Goal: Information Seeking & Learning: Learn about a topic

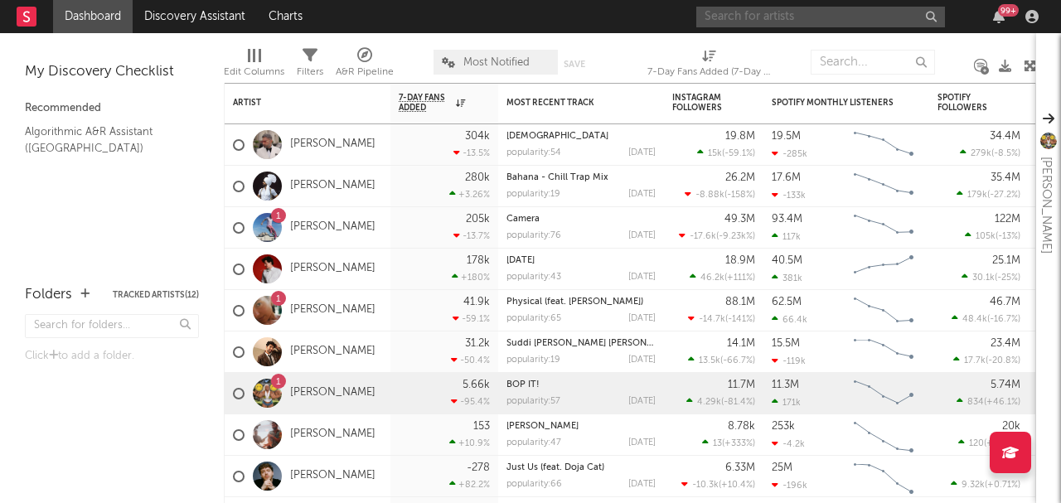
click at [749, 26] on input "text" at bounding box center [820, 17] width 249 height 21
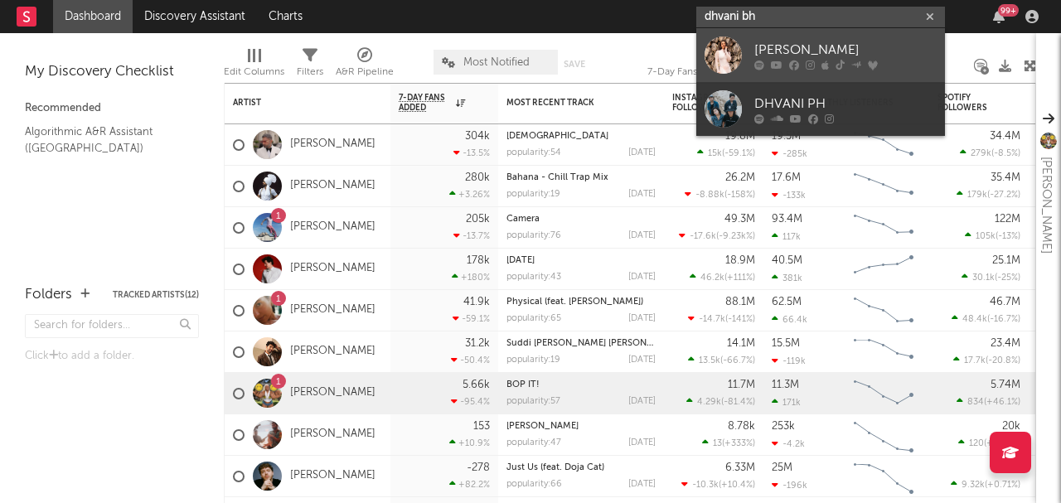
type input "dhvani bh"
click at [729, 56] on div at bounding box center [722, 54] width 37 height 37
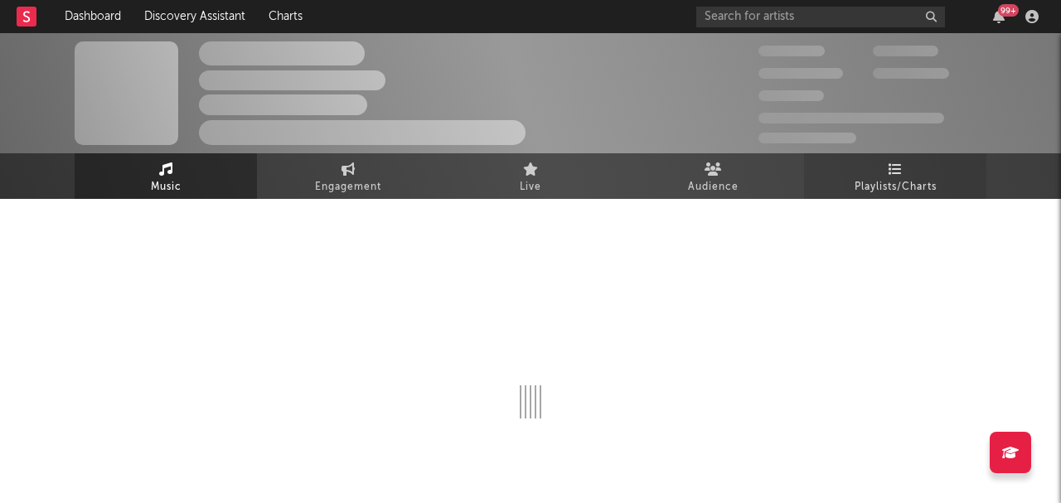
click at [887, 172] on link "Playlists/Charts" at bounding box center [895, 176] width 182 height 46
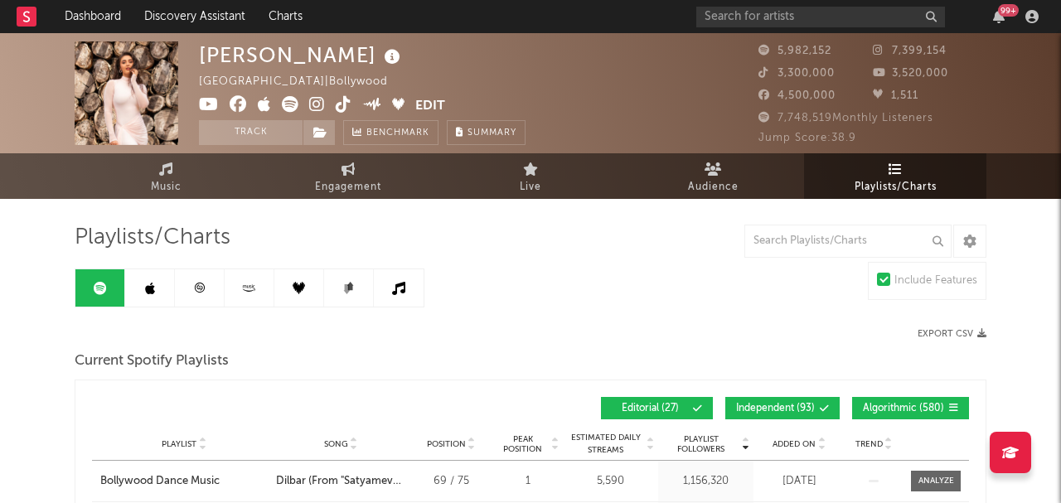
click at [192, 289] on link at bounding box center [200, 287] width 50 height 37
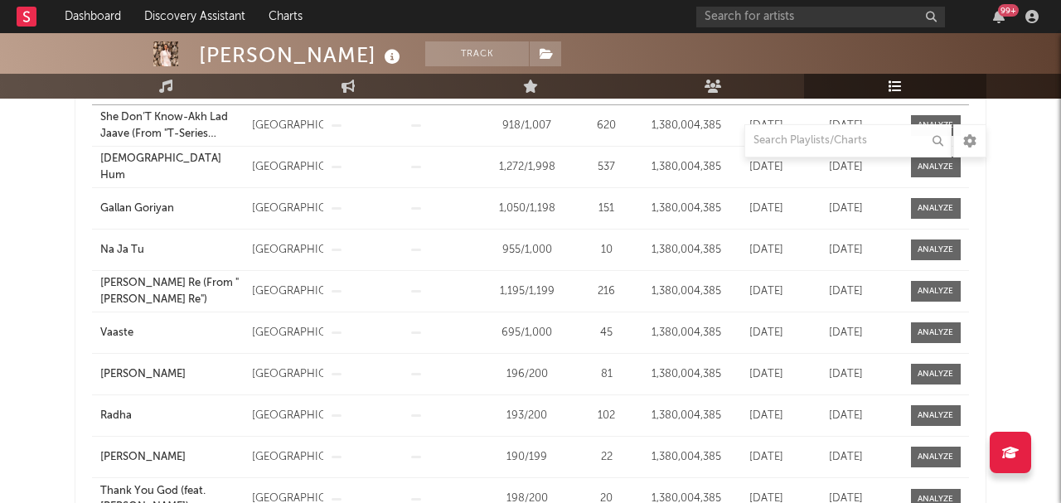
scroll to position [521, 0]
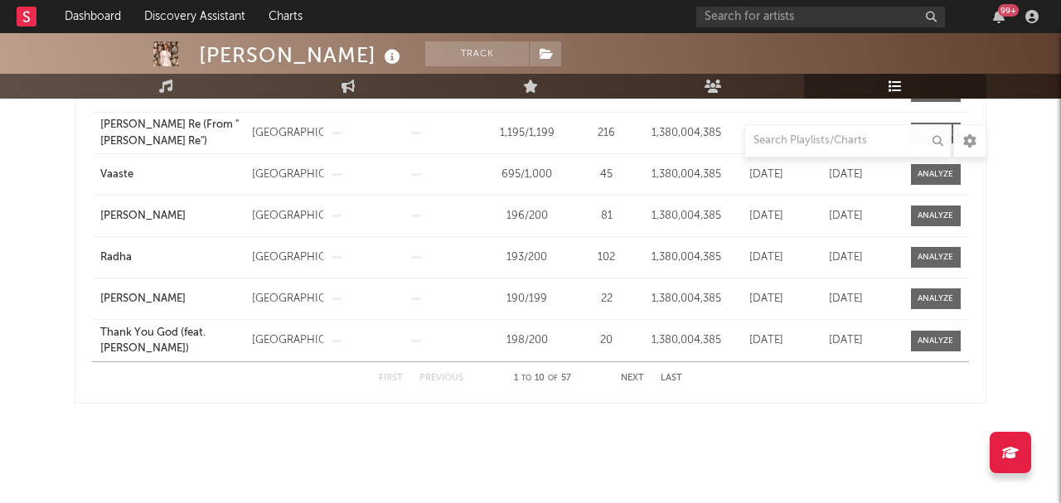
click at [622, 375] on button "Next" at bounding box center [632, 378] width 23 height 9
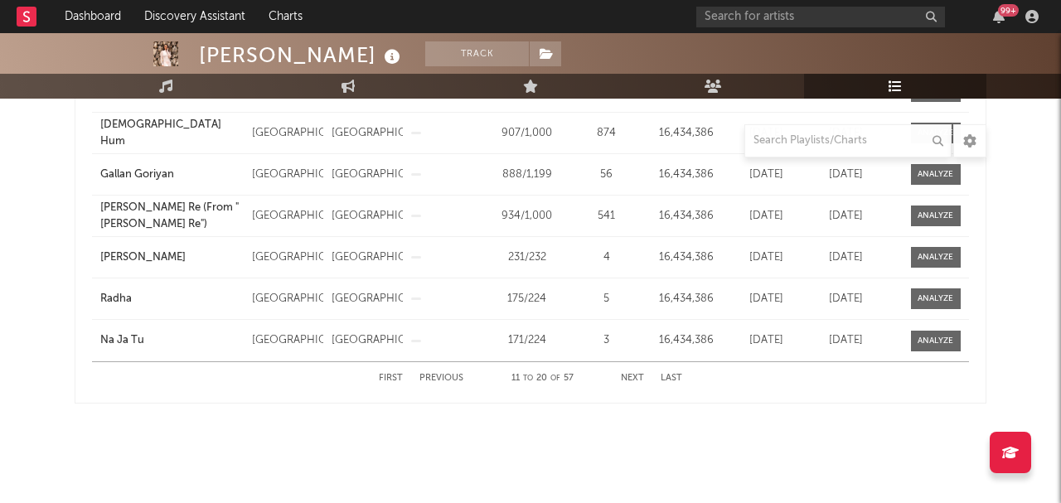
click at [632, 375] on button "Next" at bounding box center [632, 378] width 23 height 9
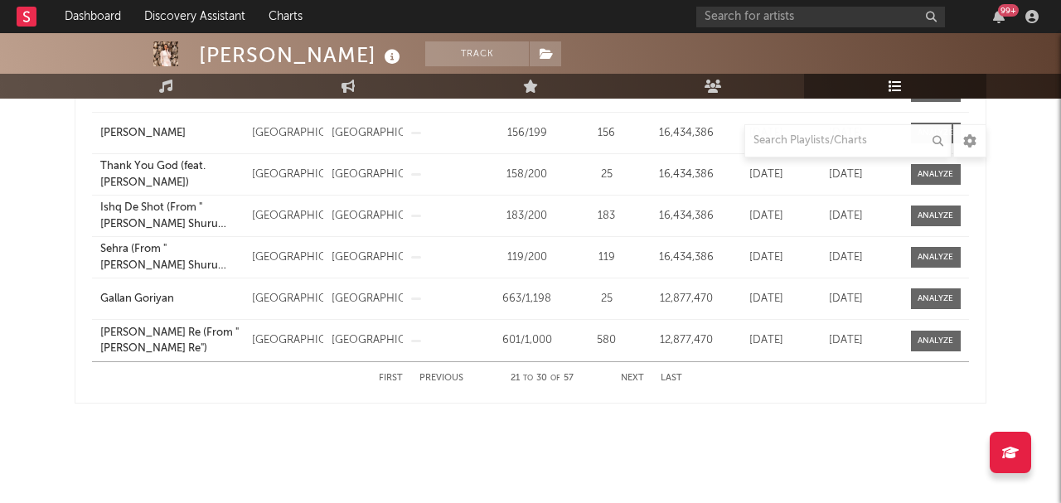
click at [637, 373] on div "First Previous 21 to 30 of 57 Next Last" at bounding box center [530, 378] width 303 height 32
click at [633, 379] on button "Next" at bounding box center [632, 378] width 23 height 9
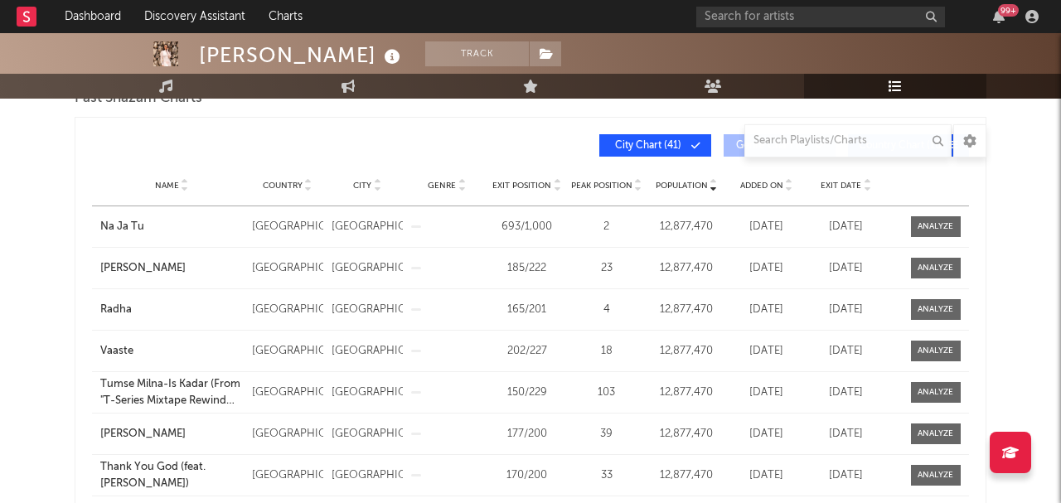
scroll to position [211, 0]
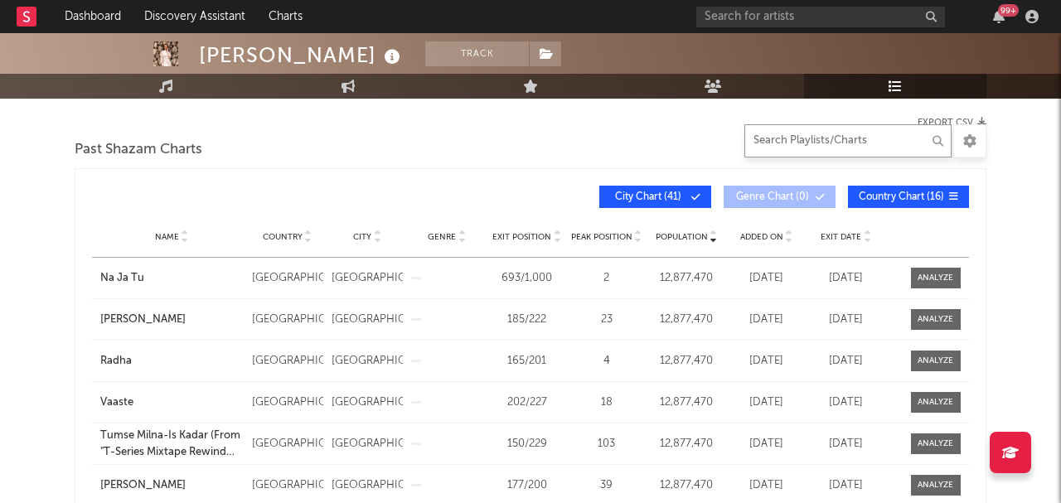
click at [787, 136] on input "text" at bounding box center [847, 140] width 207 height 33
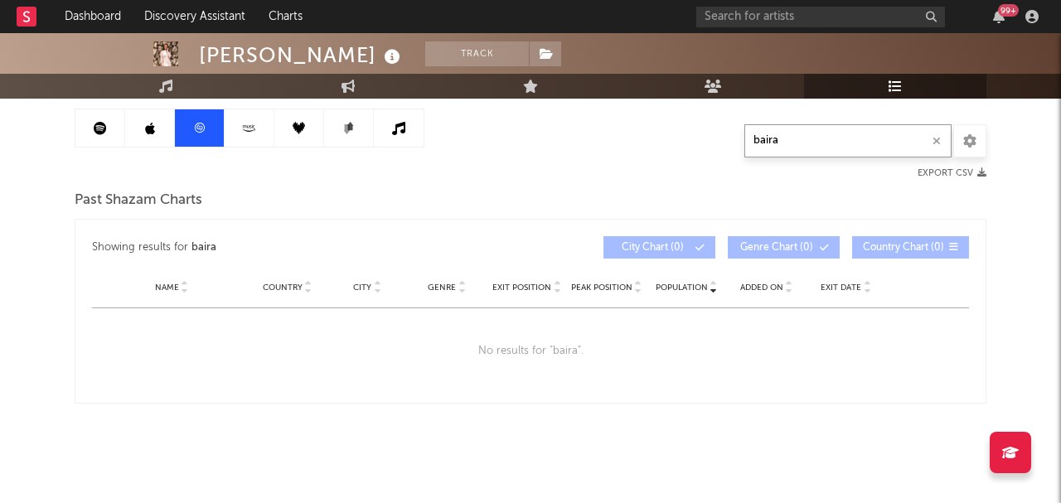
scroll to position [160, 0]
type input "bairag"
click at [936, 137] on icon "button" at bounding box center [936, 141] width 8 height 11
